Goal: Transaction & Acquisition: Purchase product/service

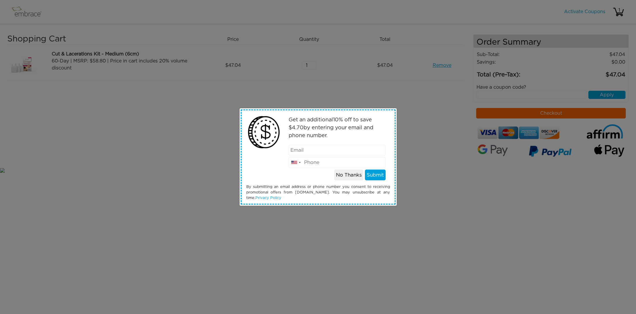
click at [352, 174] on button "No Thanks" at bounding box center [348, 175] width 29 height 11
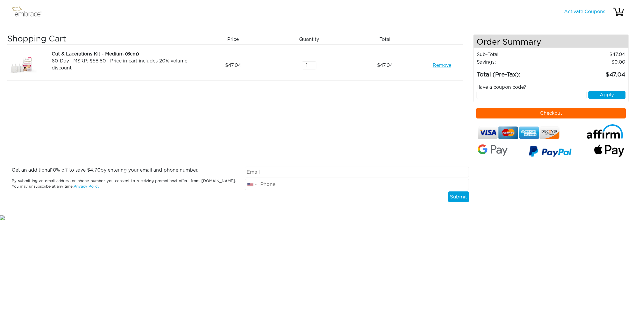
click at [507, 113] on button "Checkout" at bounding box center [551, 113] width 150 height 11
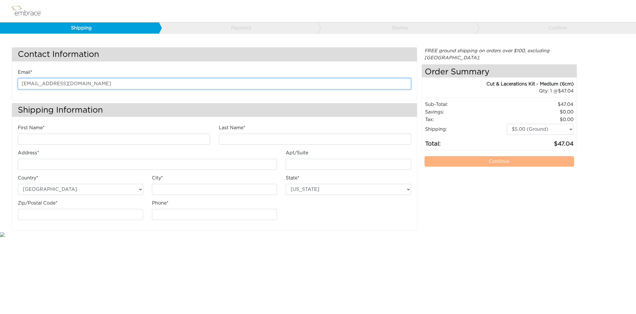
type input "dawnschiff@aol.com"
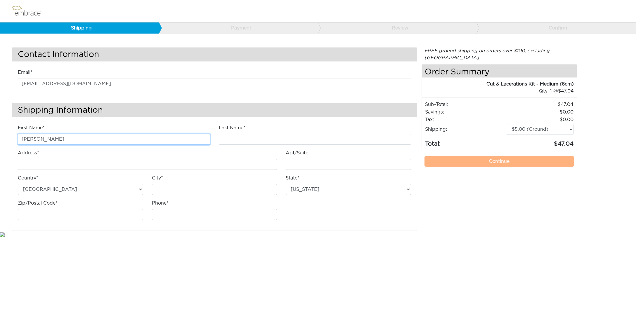
type input "Dawn"
type input "Schiff"
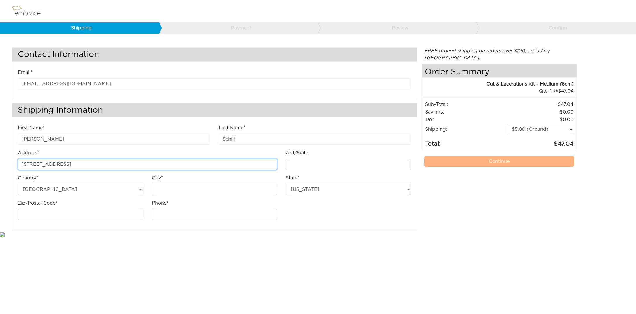
scroll to position [0, 0]
type input "[STREET_ADDRESS]"
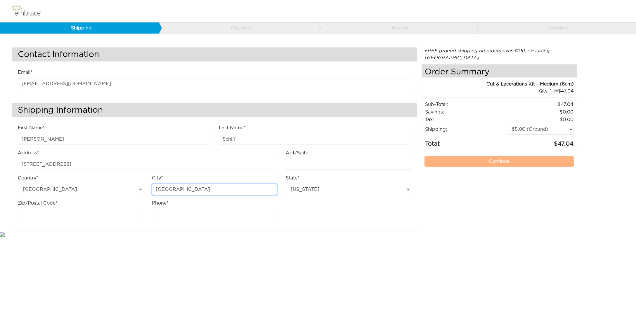
type input "Cincinnati"
select select "OH"
type input "45243"
type input "5136040393"
click at [460, 156] on link "Continue" at bounding box center [500, 161] width 150 height 11
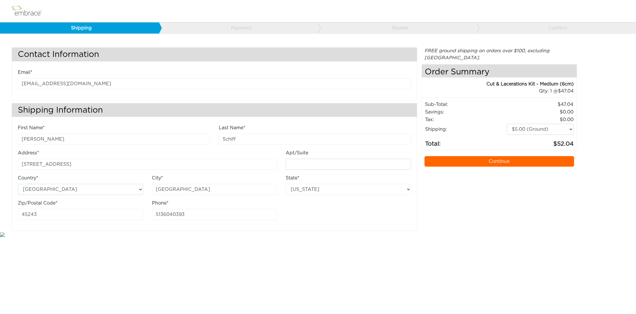
click at [135, 27] on link "Shipping" at bounding box center [79, 28] width 159 height 11
select select "OH"
click at [97, 25] on link "Shipping" at bounding box center [79, 28] width 159 height 11
select select "OH"
click at [488, 156] on link "Continue" at bounding box center [500, 161] width 150 height 11
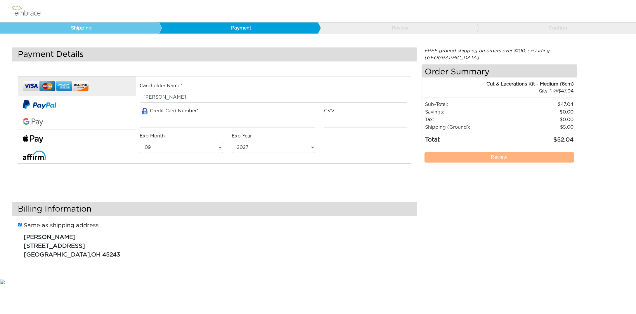
select select "9"
select select "2027"
click at [31, 87] on img at bounding box center [56, 86] width 66 height 14
click at [143, 123] on input "tel" at bounding box center [228, 122] width 176 height 11
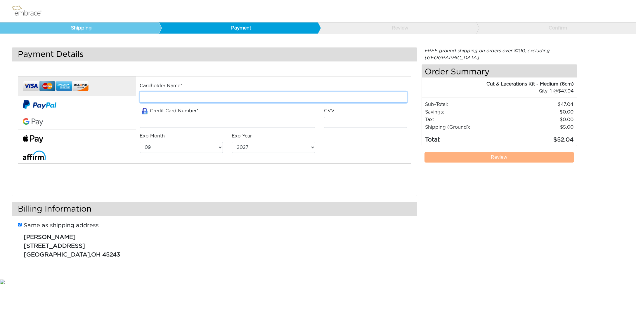
type input "[PERSON_NAME]"
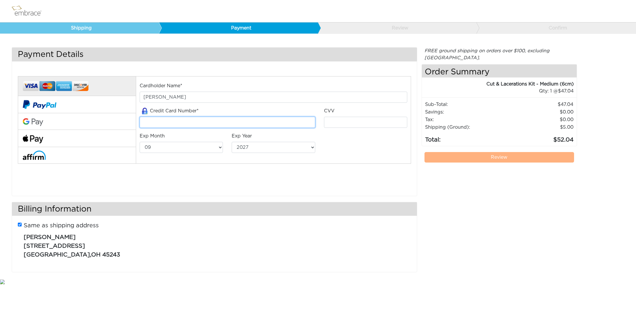
type input "4688660001012659"
type input "090"
click at [196, 26] on link "Payment" at bounding box center [238, 28] width 159 height 11
select select "9"
select select "2027"
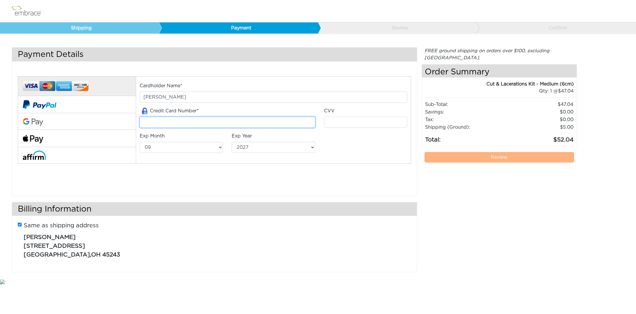
click at [146, 123] on input "tel" at bounding box center [228, 122] width 176 height 11
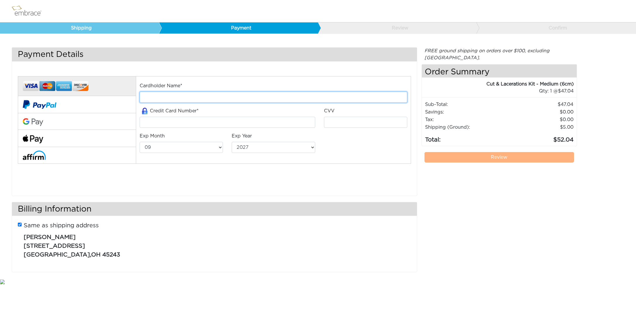
type input "[PERSON_NAME]"
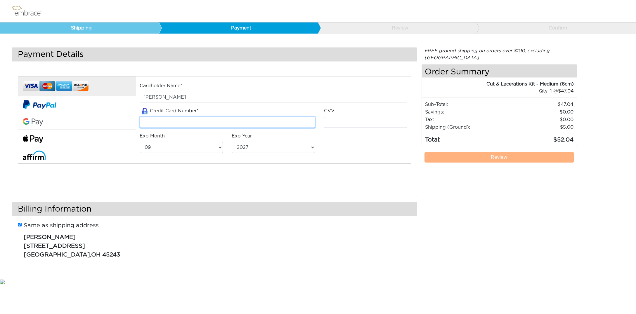
type input "4688660001012659"
type input "090"
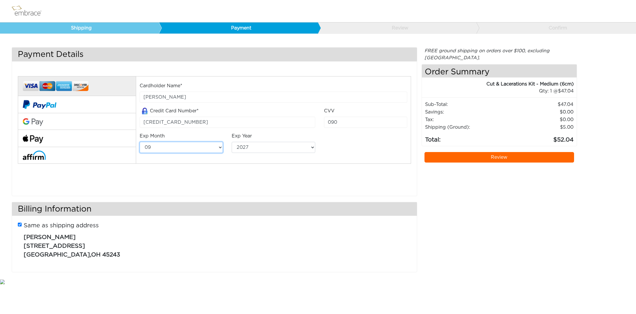
select select "4"
select select "2026"
click at [460, 152] on link "Review" at bounding box center [500, 157] width 150 height 11
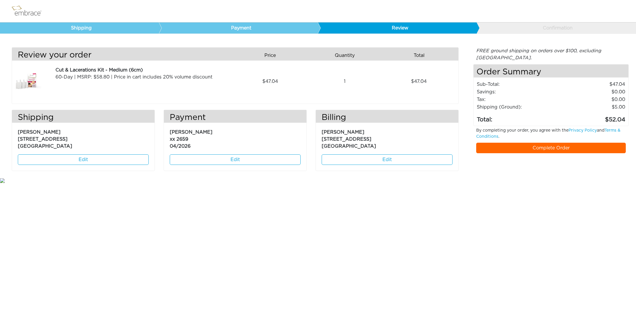
click at [517, 143] on link "Complete Order" at bounding box center [551, 148] width 150 height 11
